Goal: Transaction & Acquisition: Book appointment/travel/reservation

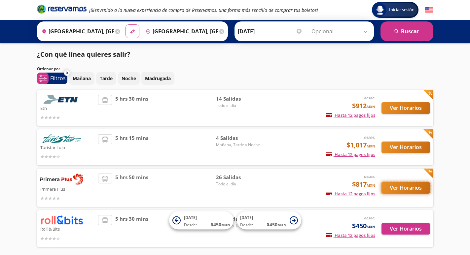
click at [402, 186] on button "Ver Horarios" at bounding box center [405, 188] width 49 height 12
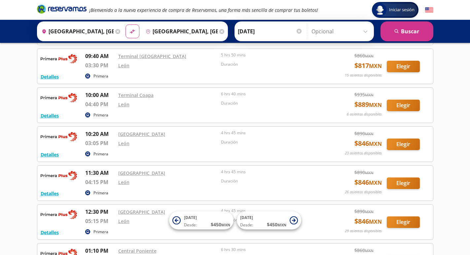
scroll to position [231, 0]
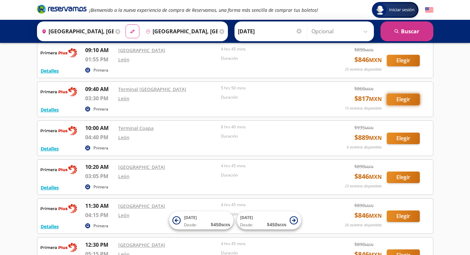
click at [403, 97] on button "Elegir" at bounding box center [403, 100] width 33 height 12
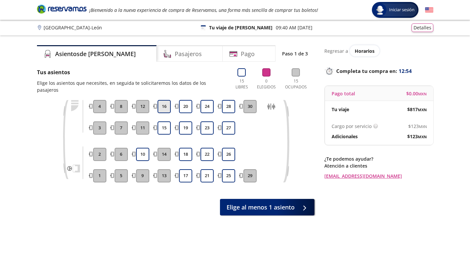
click at [165, 100] on button "16" at bounding box center [164, 106] width 13 height 13
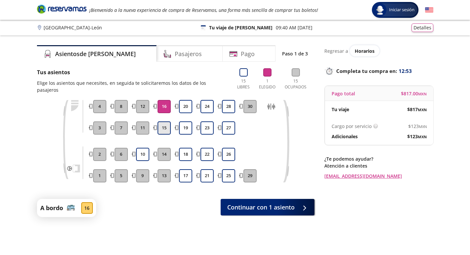
drag, startPoint x: 165, startPoint y: 121, endPoint x: 171, endPoint y: 121, distance: 6.6
click at [165, 122] on button "15" at bounding box center [164, 128] width 13 height 13
click at [358, 176] on link "contacto@reservamos.mx" at bounding box center [378, 176] width 109 height 7
click at [421, 27] on button "Detalles" at bounding box center [422, 26] width 22 height 9
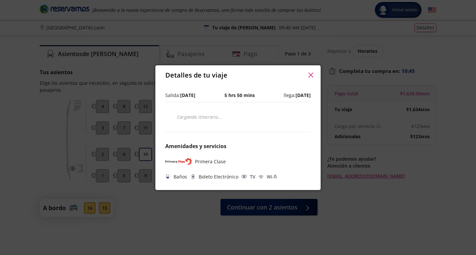
click at [178, 118] on div "Cargando itinerario ..." at bounding box center [237, 117] width 145 height 10
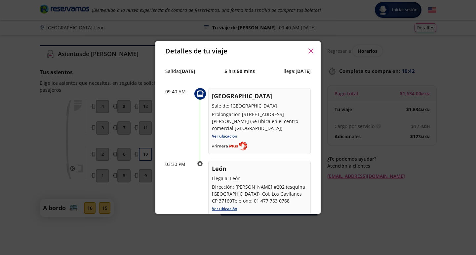
click at [312, 74] on div "Pago total $ 1,634.00 MXN Tu viaje $ 1,634 MXN Cargo por servicio Esto nos perm…" at bounding box center [237, 137] width 165 height 153
click at [308, 49] on icon "button" at bounding box center [310, 51] width 5 height 5
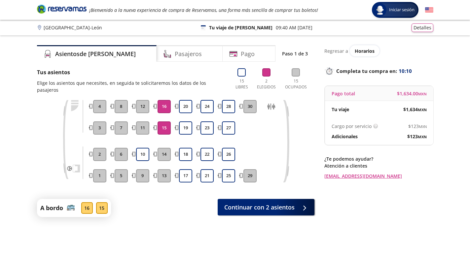
click at [165, 100] on button "16" at bounding box center [164, 106] width 13 height 13
click at [165, 125] on button "15" at bounding box center [164, 128] width 13 height 13
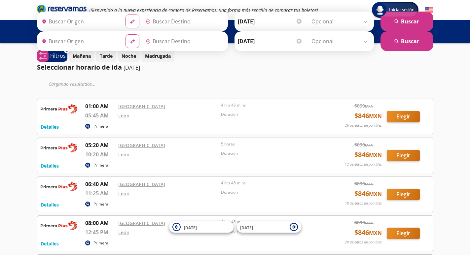
type input "[GEOGRAPHIC_DATA], [GEOGRAPHIC_DATA]"
type input "León, Guanajuato"
type input "[GEOGRAPHIC_DATA], [GEOGRAPHIC_DATA]"
type input "León, Guanajuato"
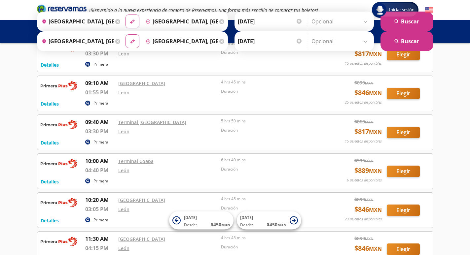
scroll to position [165, 0]
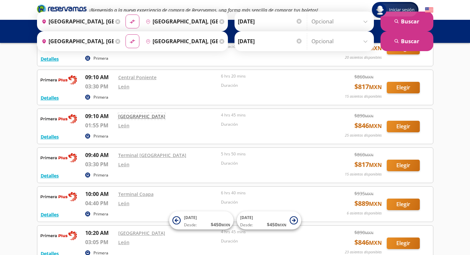
click at [138, 115] on link "[GEOGRAPHIC_DATA]" at bounding box center [141, 116] width 47 height 6
click at [143, 77] on link "Central Poniente" at bounding box center [137, 77] width 38 height 6
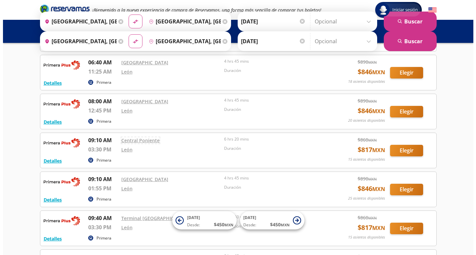
scroll to position [99, 0]
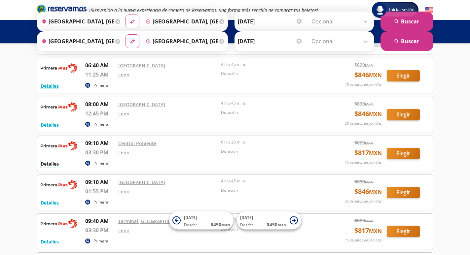
click at [46, 163] on button "Detalles" at bounding box center [50, 164] width 18 height 7
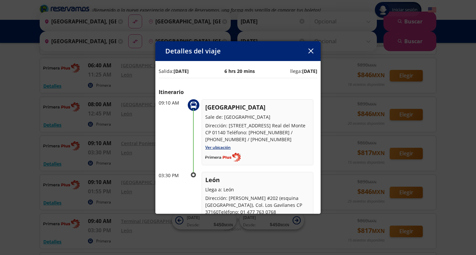
click at [310, 50] on icon "button" at bounding box center [310, 51] width 5 height 5
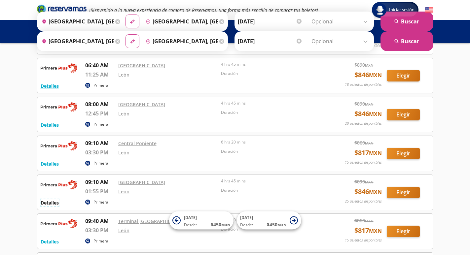
click at [51, 202] on button "Detalles" at bounding box center [50, 202] width 18 height 7
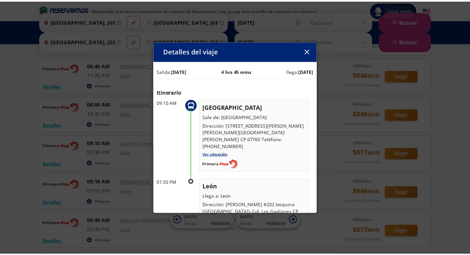
scroll to position [33, 0]
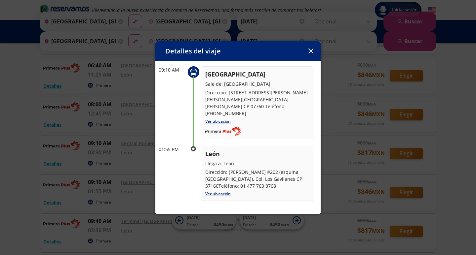
click at [310, 51] on icon "button" at bounding box center [310, 51] width 5 height 5
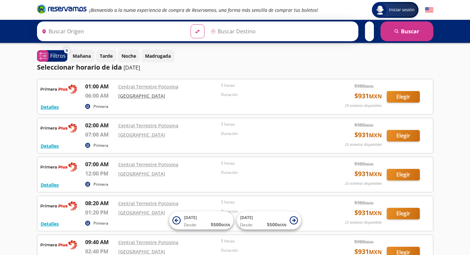
type input "[GEOGRAPHIC_DATA][PERSON_NAME], [GEOGRAPHIC_DATA][PERSON_NAME]"
type input "[GEOGRAPHIC_DATA], [GEOGRAPHIC_DATA]"
